Goal: Information Seeking & Learning: Find specific page/section

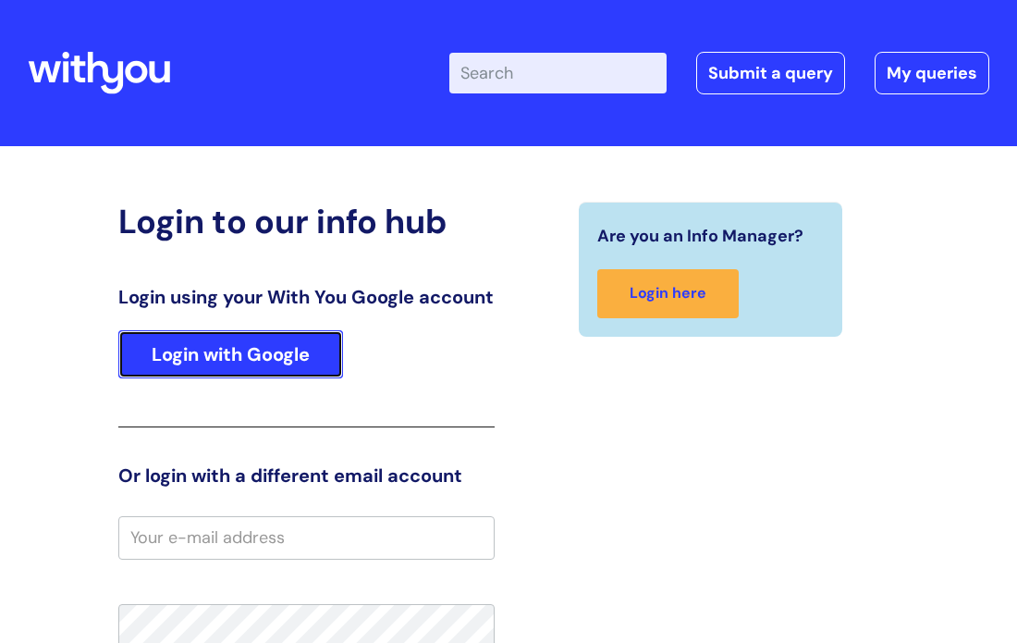
click at [290, 378] on link "Login with Google" at bounding box center [230, 354] width 225 height 48
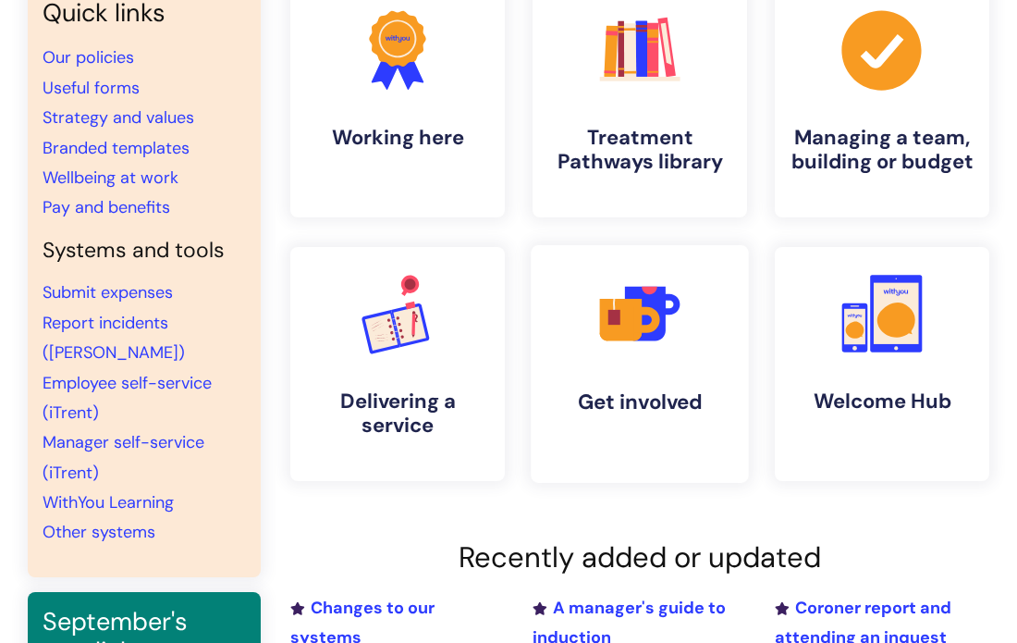
scroll to position [185, 0]
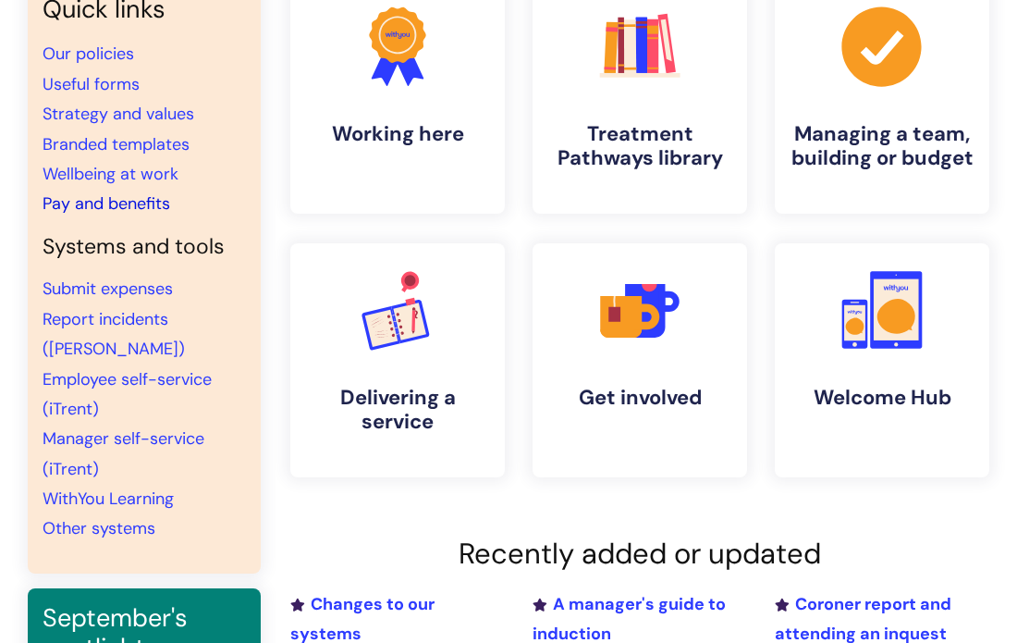
click at [123, 202] on link "Pay and benefits" at bounding box center [107, 203] width 128 height 22
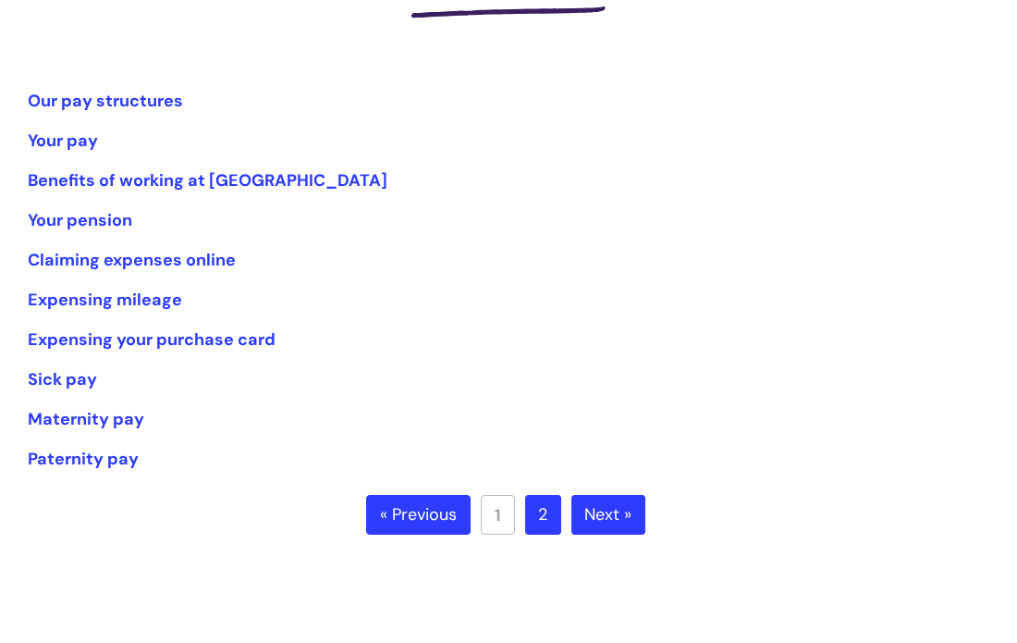
scroll to position [333, 0]
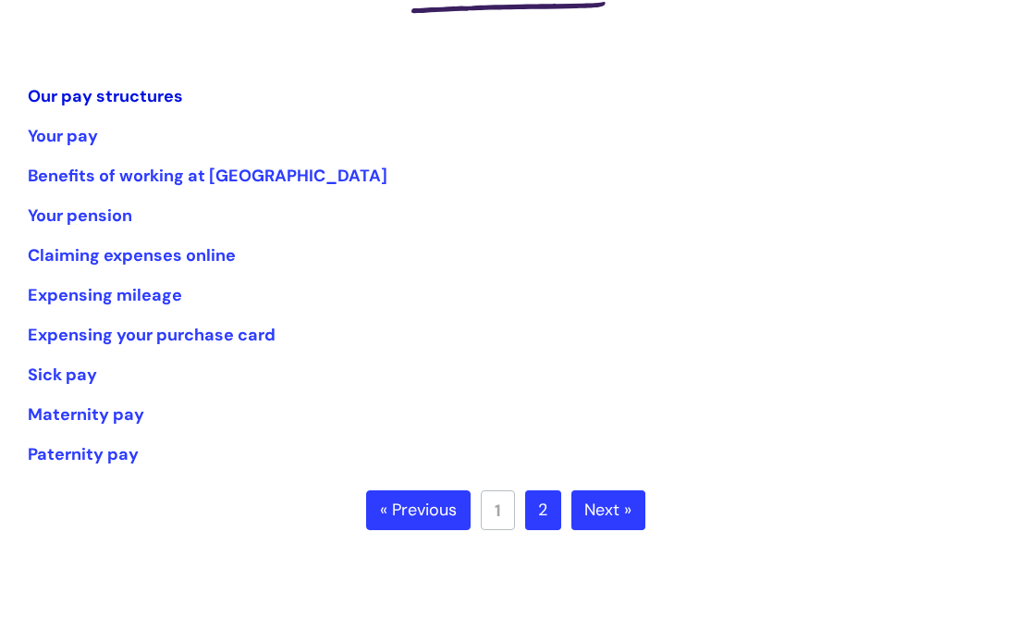
click at [116, 98] on link "Our pay structures" at bounding box center [105, 96] width 155 height 22
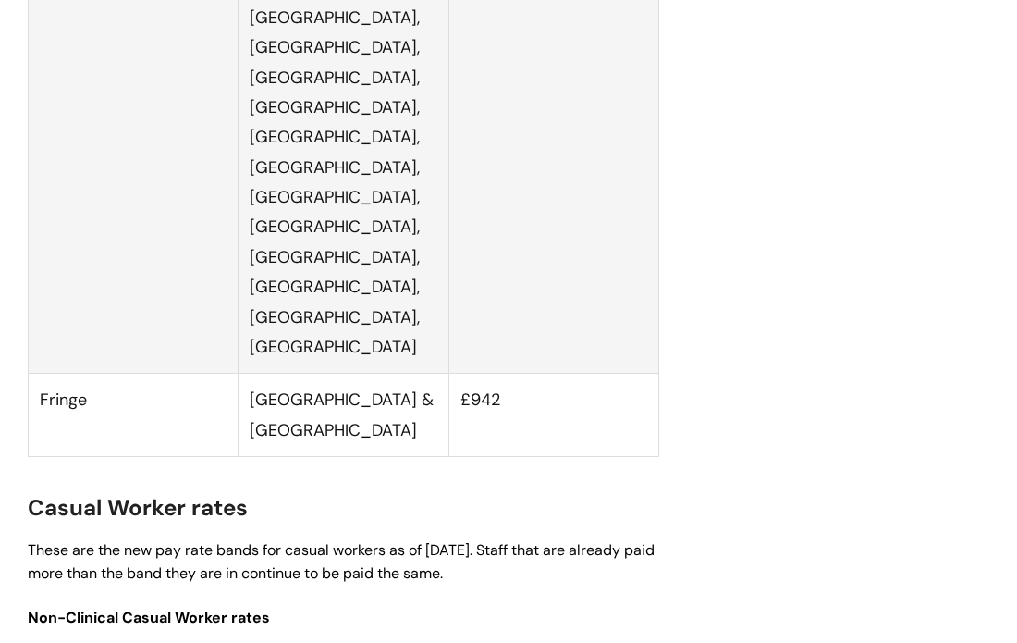
scroll to position [5325, 0]
